Goal: Find specific page/section: Find specific page/section

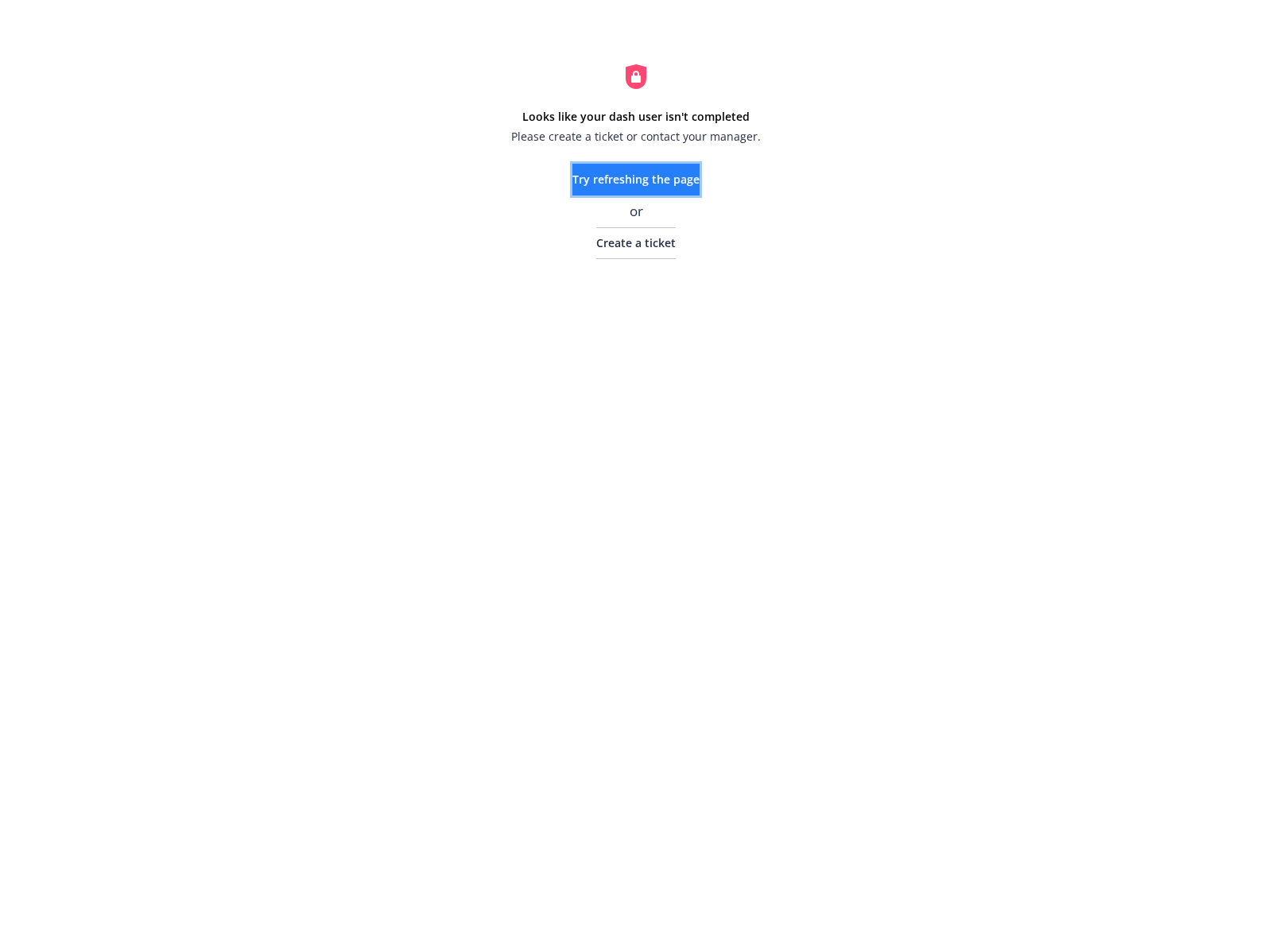
click at [675, 182] on span "Try refreshing the page" at bounding box center [636, 180] width 127 height 15
